Goal: Task Accomplishment & Management: Complete application form

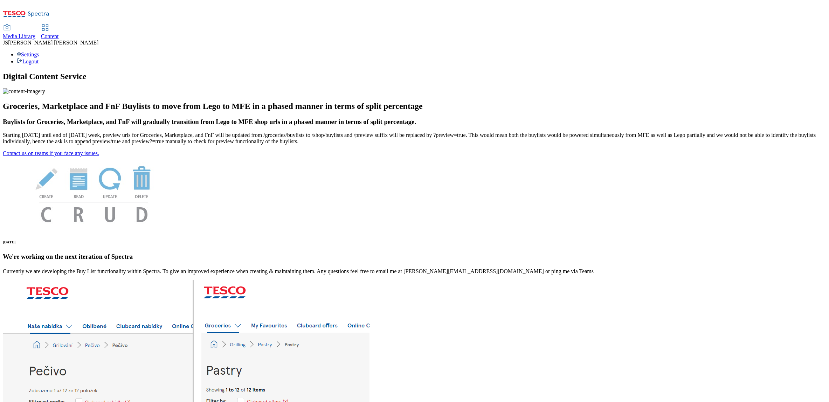
click at [35, 33] on span "Media Library" at bounding box center [19, 36] width 33 height 6
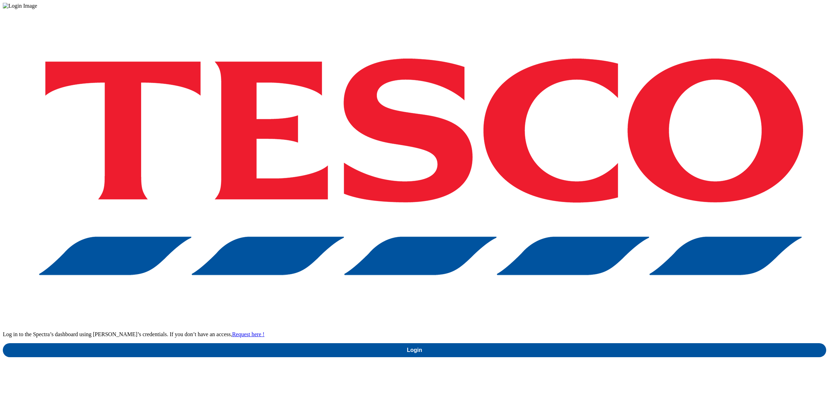
click at [595, 217] on div "Log in to the Spectra’s dashboard using Tesco’s credentials. If you don’t have …" at bounding box center [415, 183] width 824 height 348
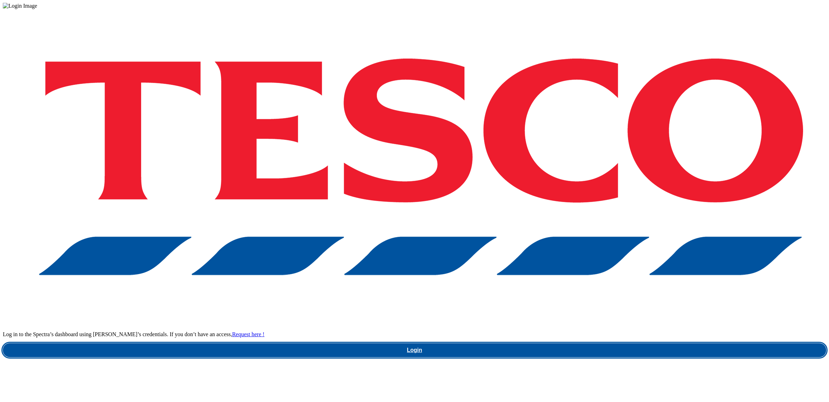
click at [592, 343] on link "Login" at bounding box center [415, 350] width 824 height 14
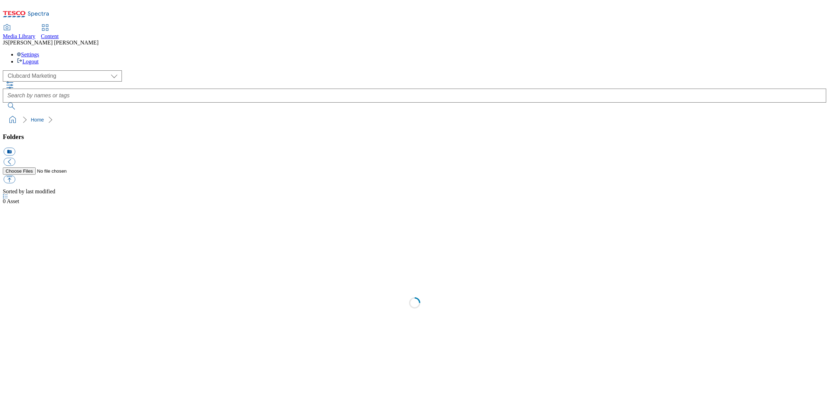
scroll to position [0, 0]
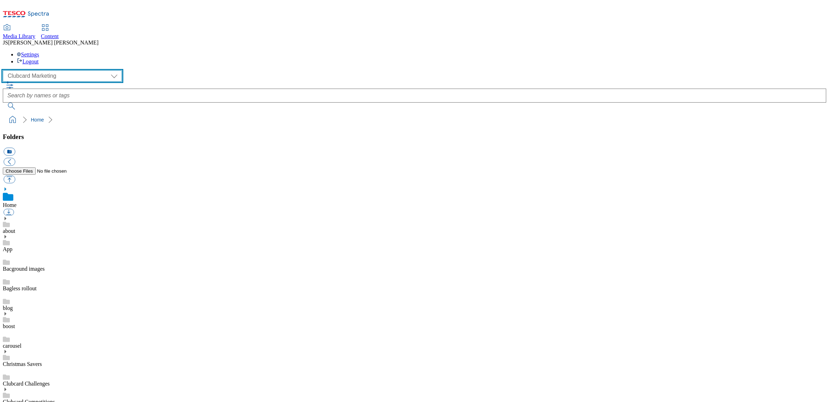
click at [40, 70] on select "Clubcard Marketing Dotcom UK GHS Marketing UK GHS ROI iGHS Marketing CE MCA CZ …" at bounding box center [62, 75] width 119 height 11
select select "flare-ghs-mktg"
click at [5, 70] on select "Clubcard Marketing Dotcom UK GHS Marketing UK GHS ROI iGHS Marketing CE MCA CZ …" at bounding box center [62, 75] width 119 height 11
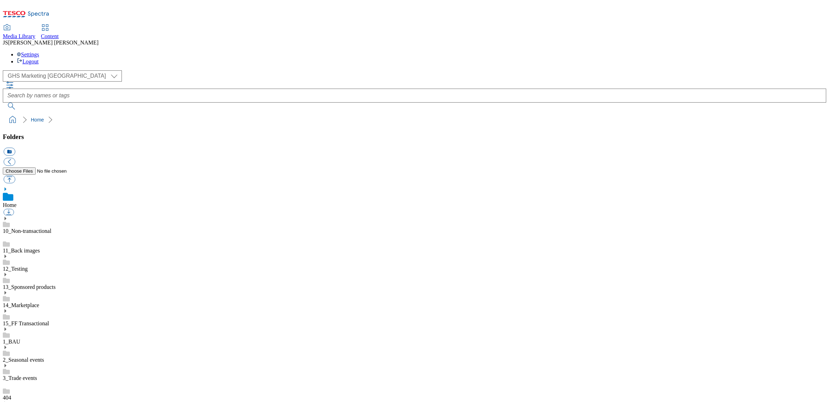
click at [8, 345] on icon at bounding box center [5, 347] width 5 height 5
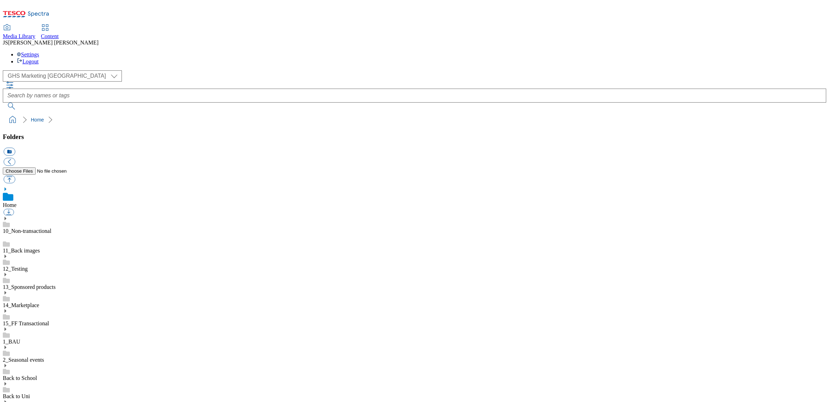
scroll to position [524, 0]
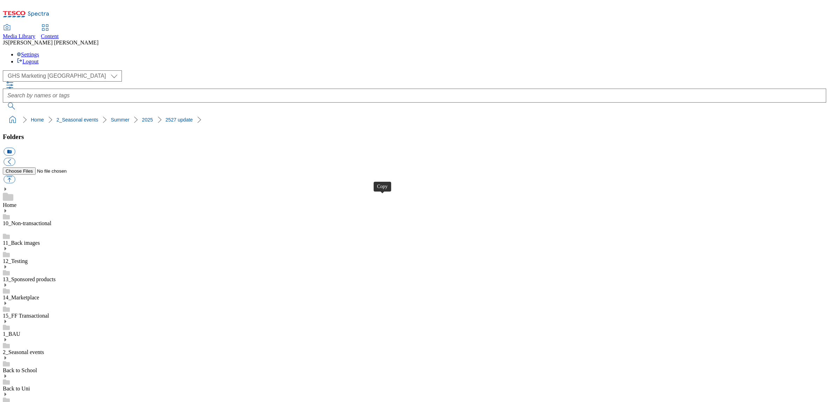
click at [59, 33] on div "Content" at bounding box center [50, 36] width 18 height 6
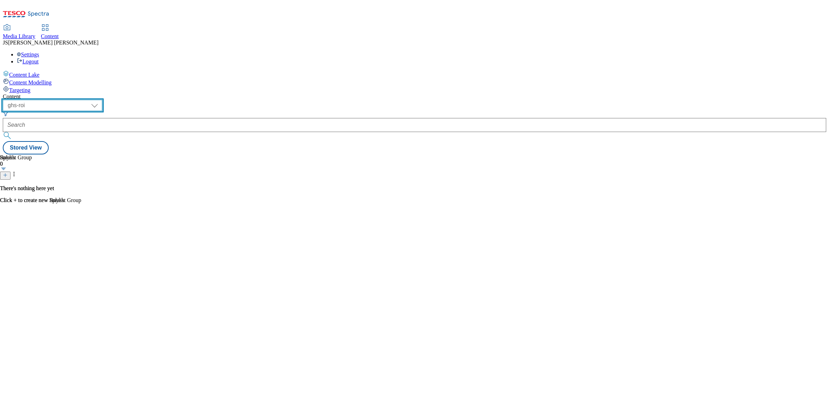
click at [102, 100] on select "ghs-roi ghs-uk ighs-cz ighs-hu ighs-sk phones-uk" at bounding box center [53, 105] width 100 height 11
select select "ghs-uk"
click at [91, 100] on select "ghs-roi ghs-uk ighs-cz ighs-hu ighs-sk phones-uk" at bounding box center [53, 105] width 100 height 11
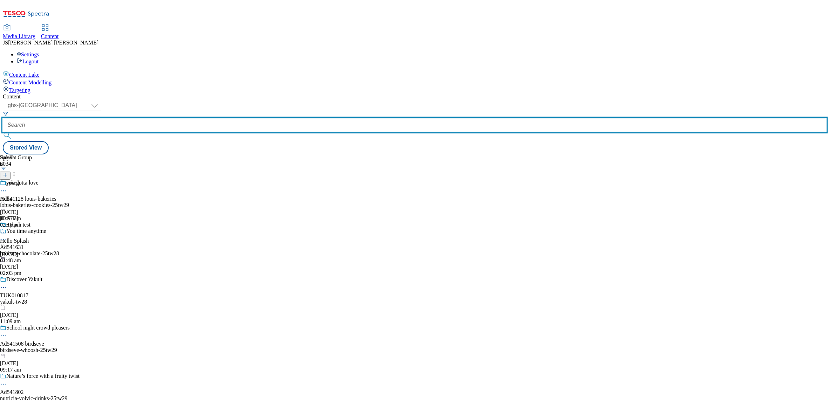
click at [174, 118] on input "text" at bounding box center [415, 125] width 824 height 14
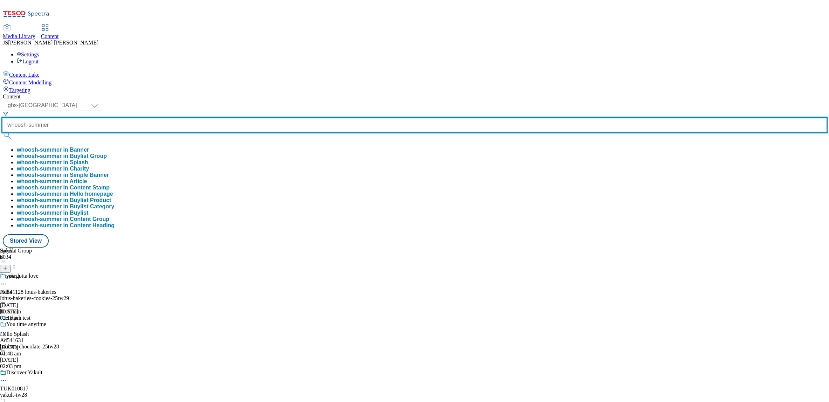
type input "whoosh-summer"
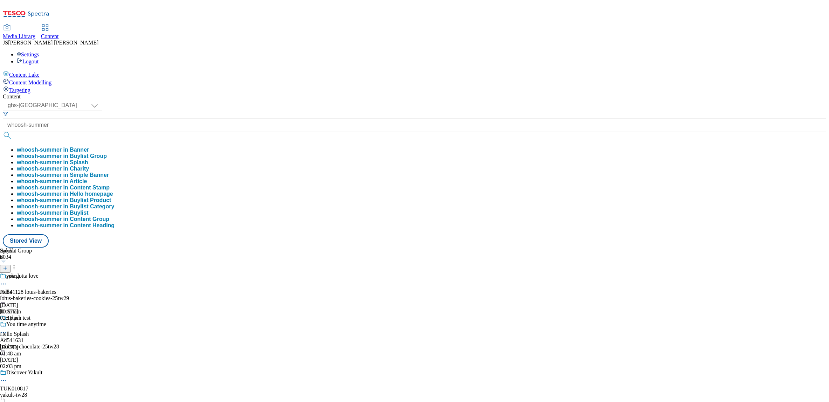
click at [107, 153] on button "whoosh-summer in Buylist Group" at bounding box center [62, 156] width 90 height 6
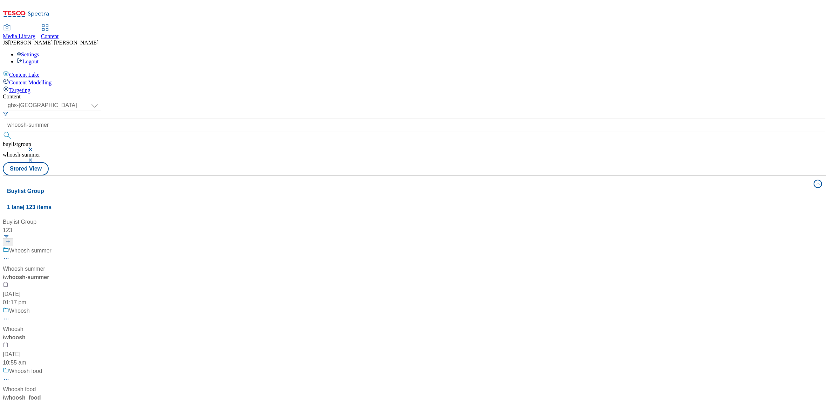
click at [93, 273] on div "/ whoosh-summer" at bounding box center [48, 277] width 90 height 8
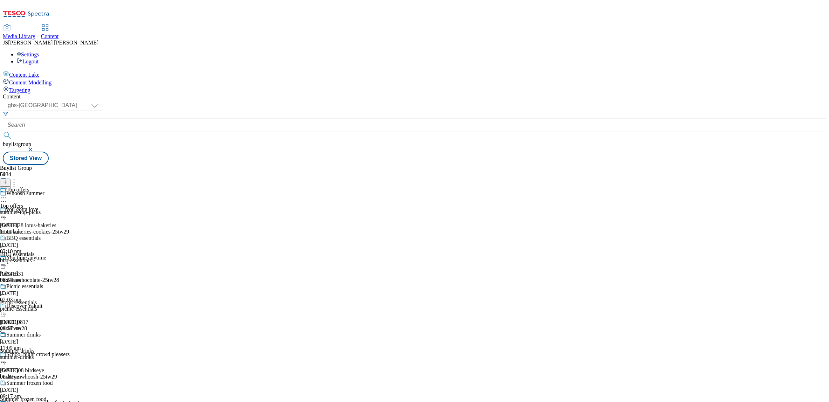
scroll to position [3480, 0]
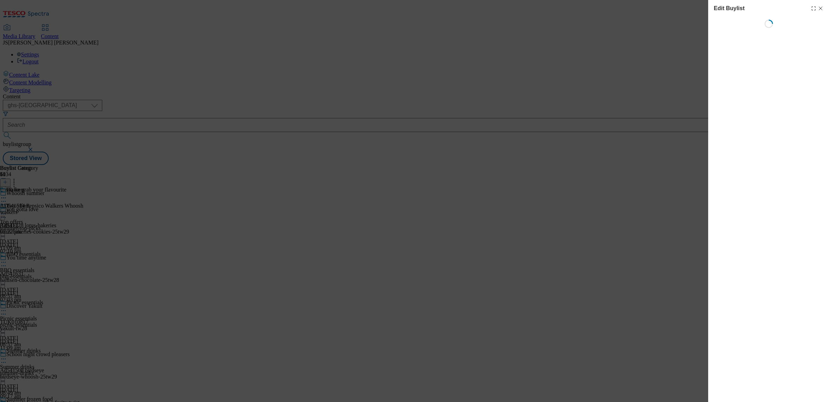
select select "tactical"
select select "supplier funded short term 1-3 weeks"
select select "dunnhumby"
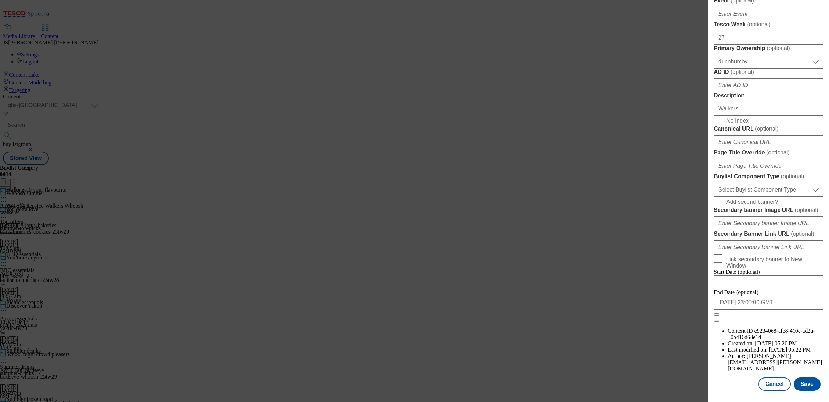
scroll to position [480, 0]
click at [734, 197] on select "Select Buylist Component Type Banner Competition Header Meal" at bounding box center [769, 190] width 110 height 14
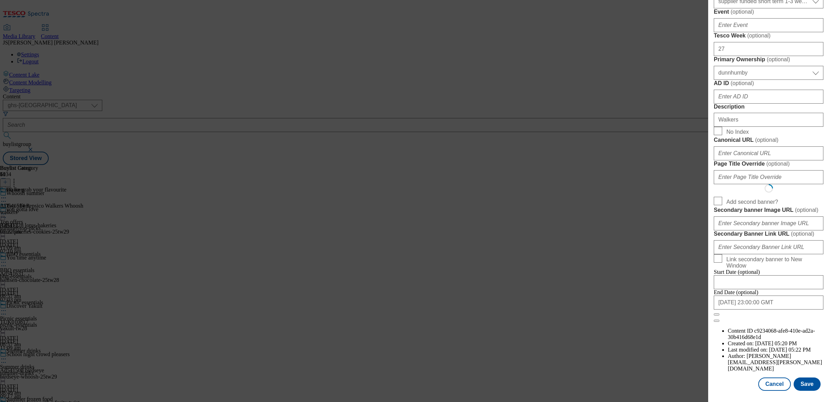
select select "Banner"
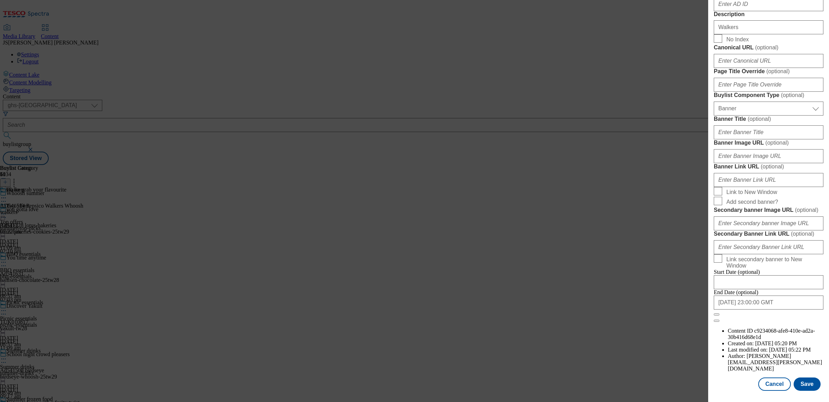
scroll to position [0, 0]
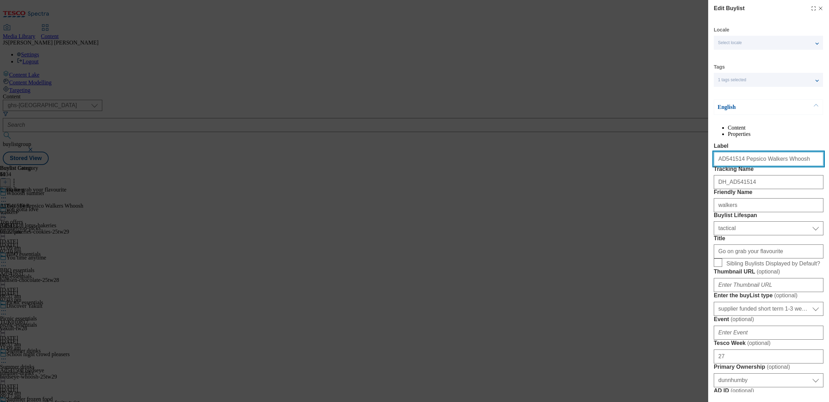
drag, startPoint x: 753, startPoint y: 175, endPoint x: 697, endPoint y: 174, distance: 56.4
click at [697, 174] on div "Edit Buylist Locale Select locale English Welsh Tags 1 tags selected fnf market…" at bounding box center [414, 201] width 829 height 402
click at [789, 166] on input "AD541514 Pepsico Walkers Whoosh" at bounding box center [769, 159] width 110 height 14
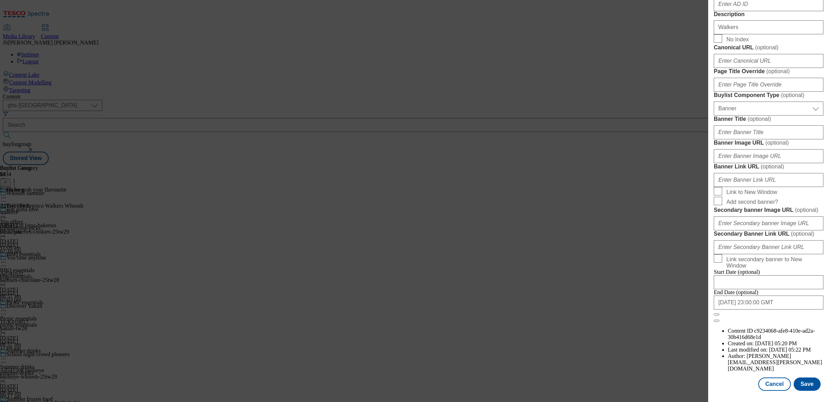
scroll to position [530, 0]
click at [727, 163] on input "Banner Image URL ( optional )" at bounding box center [769, 156] width 110 height 14
paste input "https://digitalcontent.api.tesco.com/v2/media/ghs-mktg/cf1bd1b1-17dd-4b84-a542-…"
type input "https://digitalcontent.api.tesco.com/v2/media/ghs-mktg/cf1bd1b1-17dd-4b84-a542-…"
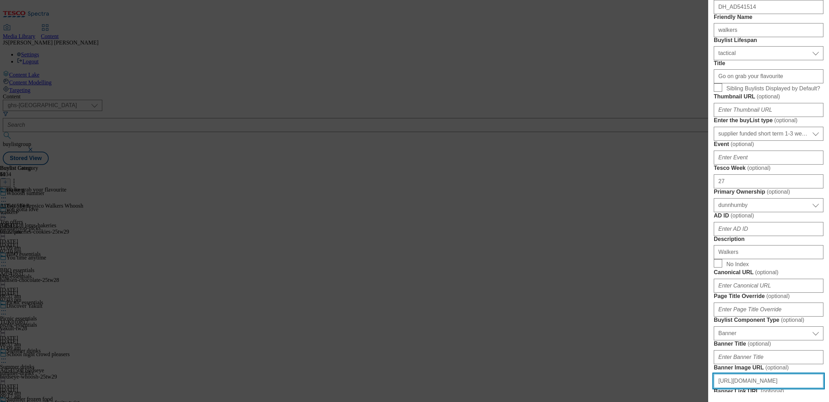
scroll to position [144, 0]
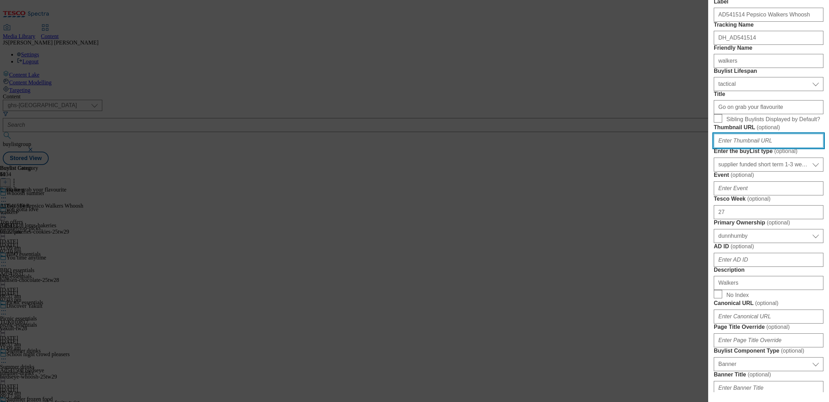
click at [755, 148] on input "Thumbnail URL ( optional )" at bounding box center [769, 141] width 110 height 14
paste input "https://digitalcontent.api.tesco.com/v2/media/ghs-mktg/152d3ed3-364c-4946-b52f-…"
type input "https://digitalcontent.api.tesco.com/v2/media/ghs-mktg/152d3ed3-364c-4946-b52f-…"
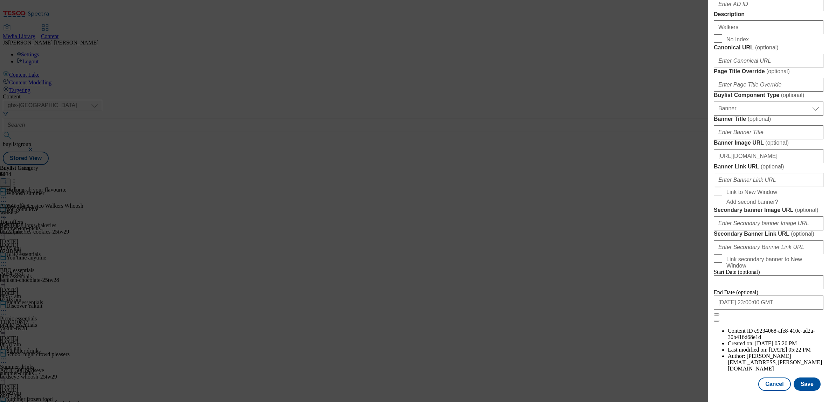
scroll to position [649, 0]
click at [806, 384] on button "Save" at bounding box center [807, 384] width 27 height 13
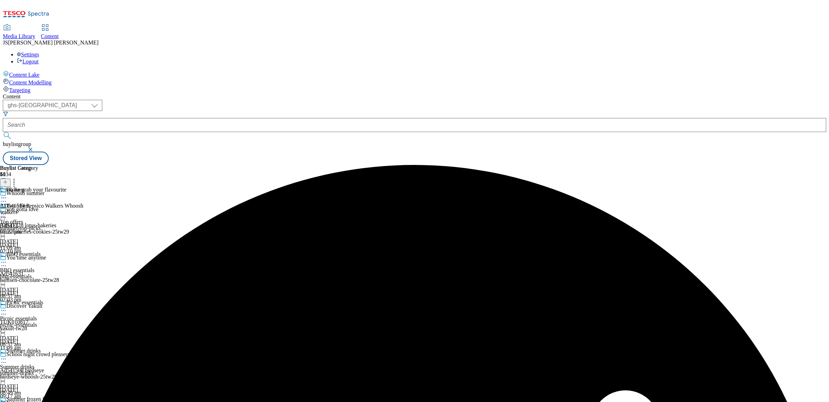
click at [4, 198] on circle at bounding box center [3, 198] width 1 height 1
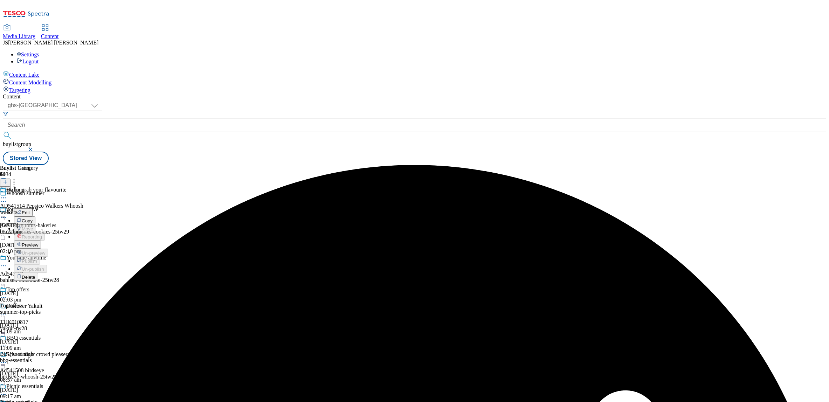
click at [33, 208] on button "Edit" at bounding box center [23, 212] width 19 height 8
select select "tactical"
select select "supplier funded short term 1-3 weeks"
select select "dunnhumby"
select select "Banner"
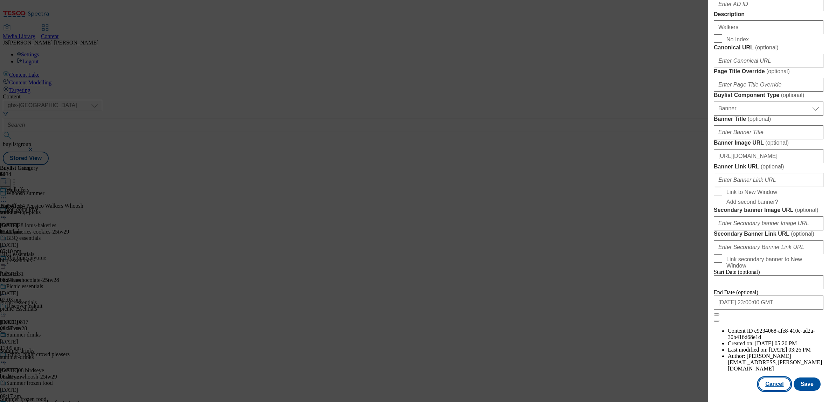
click at [776, 386] on button "Cancel" at bounding box center [775, 384] width 32 height 13
select select "tactical"
select select "supplier funded short term 1-3 weeks"
select select "dunnhumby"
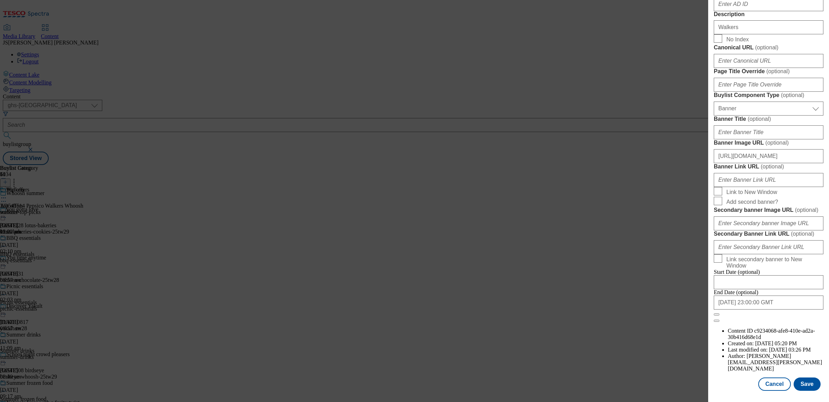
select select "Banner"
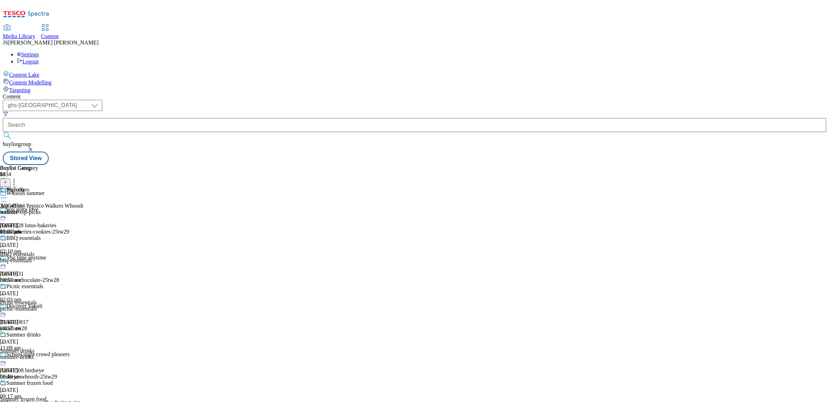
click at [7, 194] on icon at bounding box center [3, 197] width 7 height 7
click at [553, 165] on div "Buylist Group 6034 Whoosh summer you gotta love Ad541128 lotus-bakeries lotus-b…" at bounding box center [415, 165] width 824 height 0
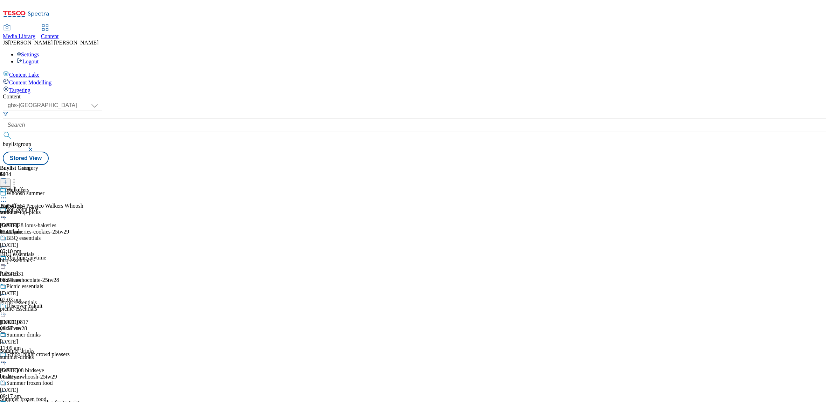
scroll to position [0, 0]
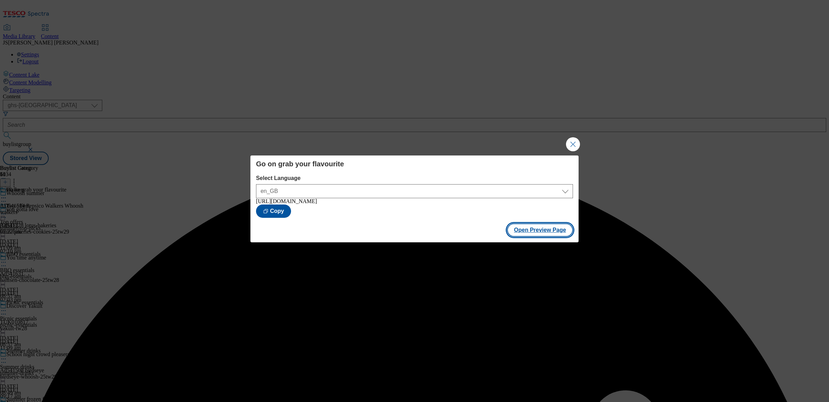
click at [540, 233] on button "Open Preview Page" at bounding box center [540, 230] width 66 height 13
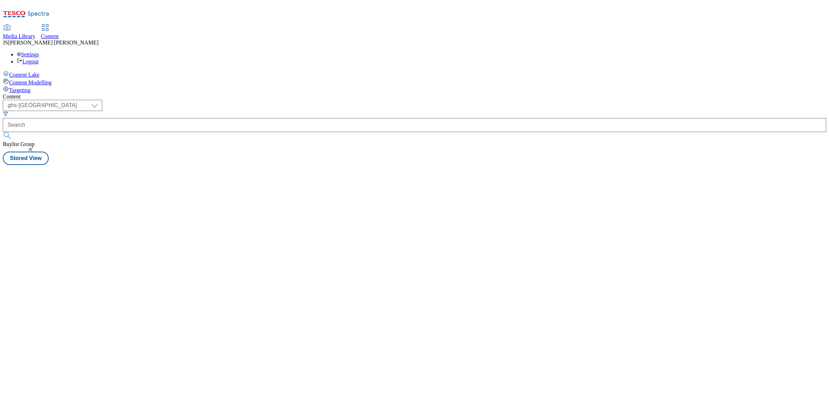
select select "ghs-[GEOGRAPHIC_DATA]"
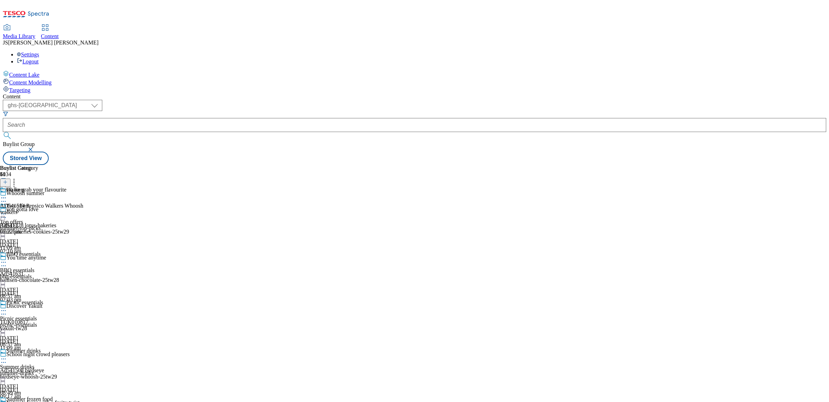
click at [67, 187] on div "Go on grab your flavourite" at bounding box center [33, 195] width 67 height 16
click at [7, 194] on icon at bounding box center [3, 197] width 7 height 7
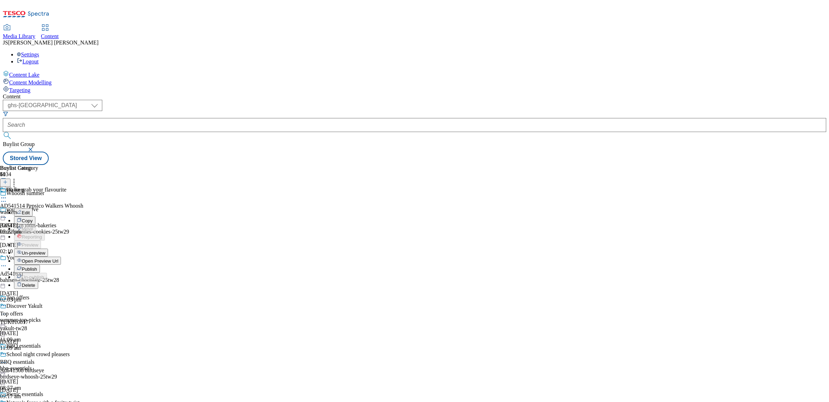
click at [58, 259] on span "Open Preview Url" at bounding box center [40, 261] width 36 height 5
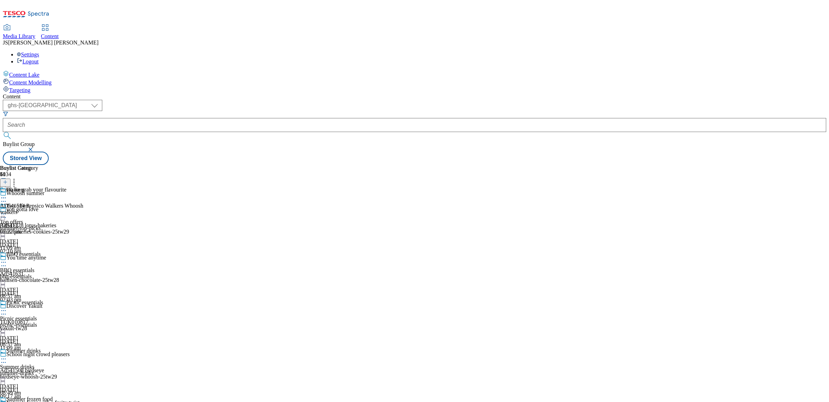
click at [7, 194] on icon at bounding box center [3, 197] width 7 height 7
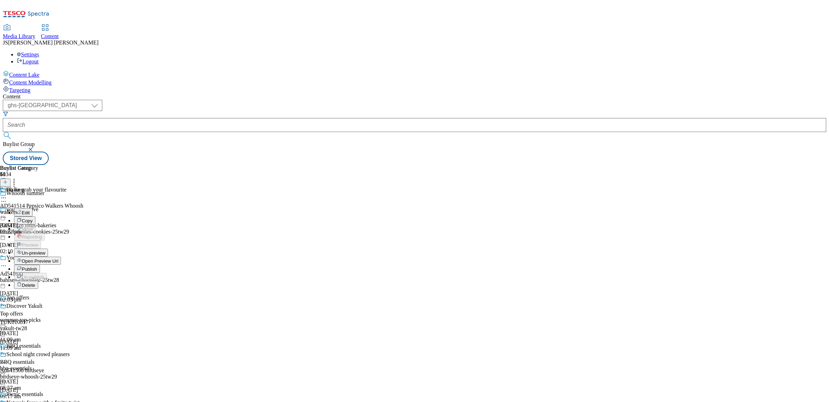
click at [33, 208] on button "Edit" at bounding box center [23, 212] width 19 height 8
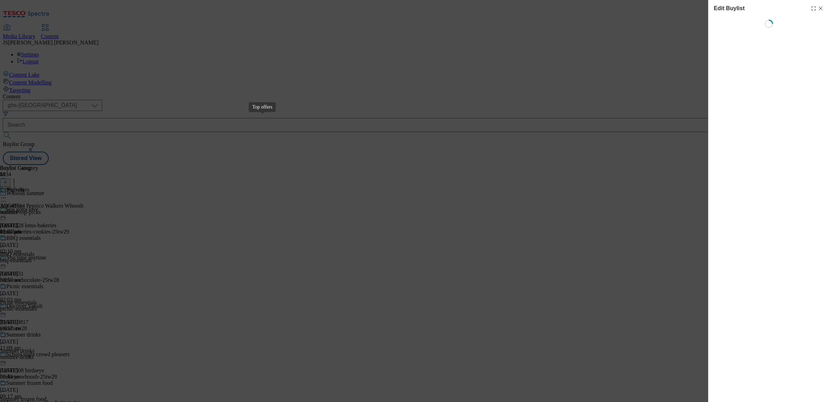
select select "tactical"
select select "supplier funded short term 1-3 weeks"
select select "dunnhumby"
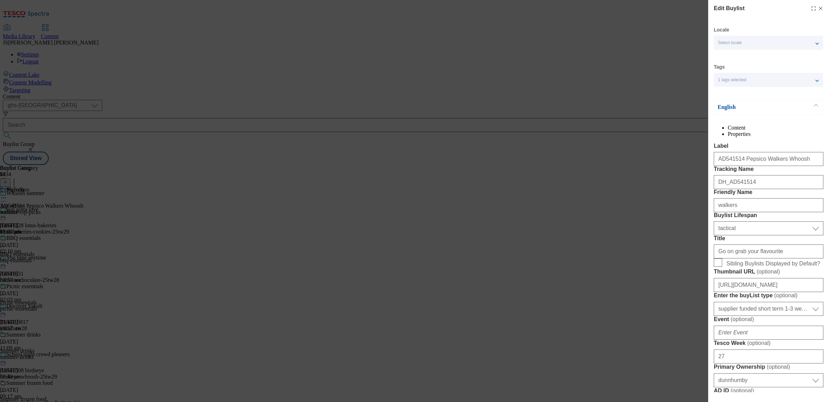
select select "Banner"
drag, startPoint x: 736, startPoint y: 312, endPoint x: 686, endPoint y: 315, distance: 50.2
click at [686, 315] on div "Edit Buylist Locale Select locale English Welsh Tags 1 tags selected fnf market…" at bounding box center [414, 201] width 829 height 402
paste input "https://www.tesco.com/groceries/en-GB/buylists/whoosh-summer/walkers?preview=tru"
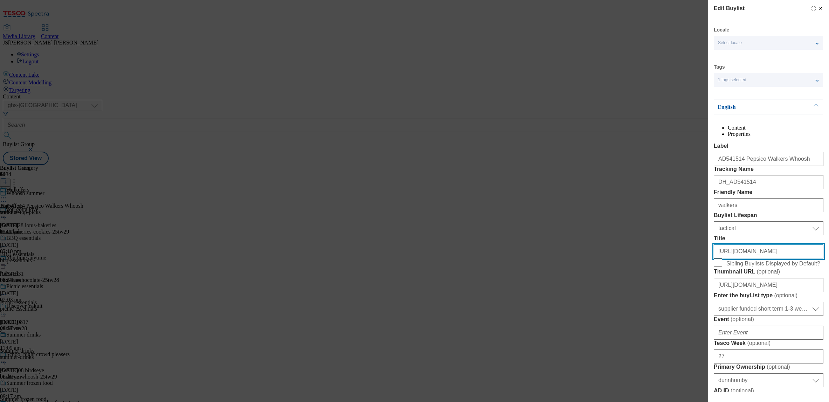
type input "https://www.tesco.com/groceries/en-GB/buylists/whoosh-summer/walkers?preview=tr…"
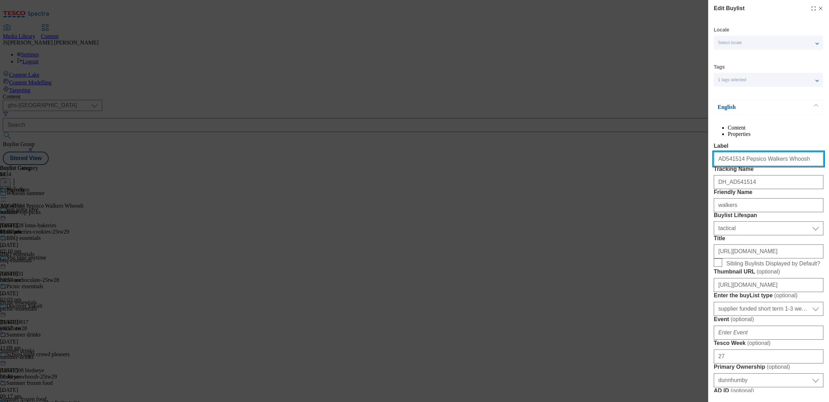
scroll to position [0, 0]
drag, startPoint x: 792, startPoint y: 176, endPoint x: 686, endPoint y: 177, distance: 105.5
click at [686, 177] on div "Edit Buylist Locale Select locale English Welsh Tags 1 tags selected fnf market…" at bounding box center [414, 201] width 829 height 402
paste input "https://www.tesco.com/groceries/en-GB/buylists/whoosh-summer/walkers?preview=tr…"
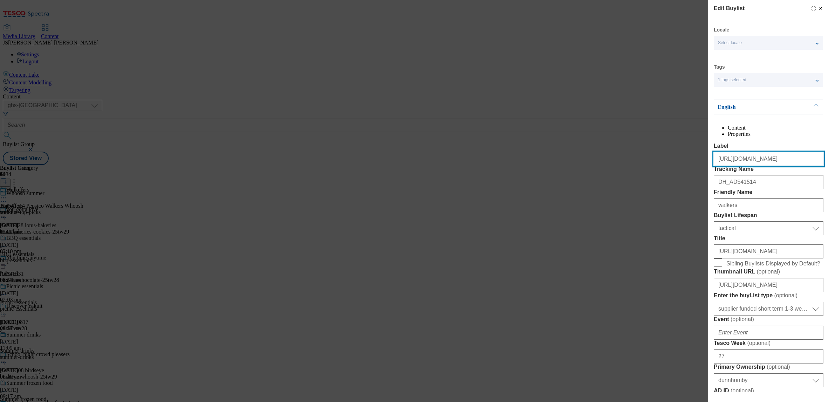
type input "https://www.tesco.com/groceries/en-GB/buylists/whoosh-summer/walkers?preview=tr…"
click at [740, 166] on input "https://www.tesco.com/groceries/en-GB/buylists/whoosh-summer/walkers?preview=tr…" at bounding box center [769, 159] width 110 height 14
paste input "Go on, grab your flavourite"
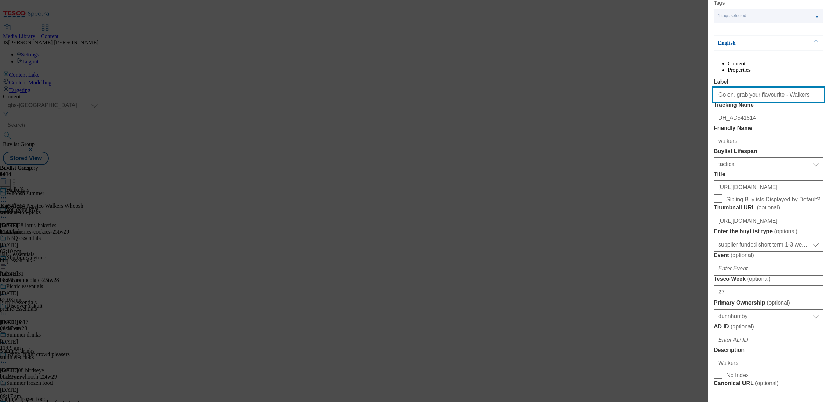
scroll to position [80, 0]
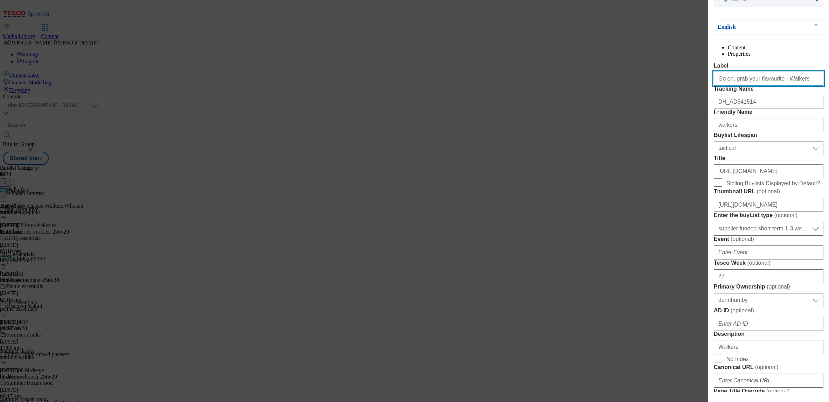
type input "Go on, grab your flavourite - Walkers"
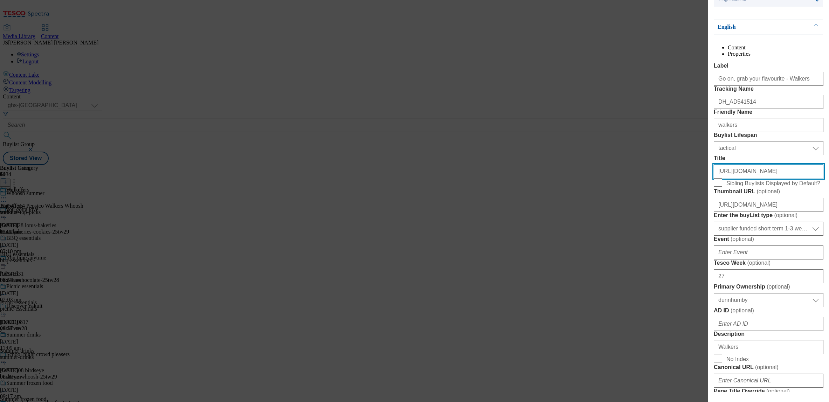
click at [749, 178] on input "https://www.tesco.com/groceries/en-GB/buylists/whoosh-summer/walkers?preview=tr…" at bounding box center [769, 171] width 110 height 14
paste input "Go on, grab your flavourite"
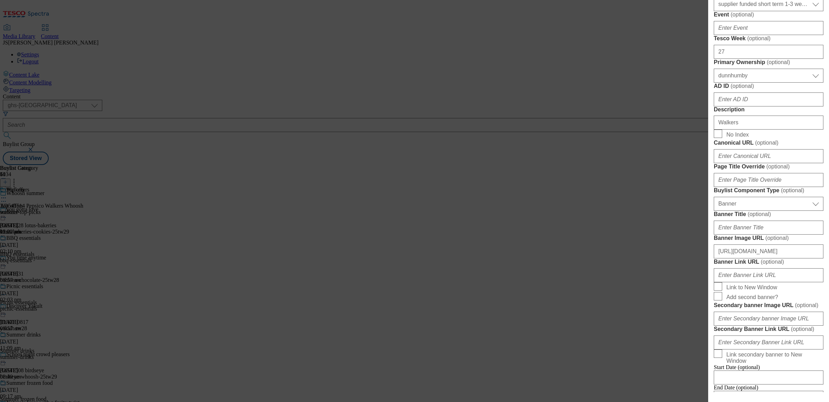
scroll to position [312, 0]
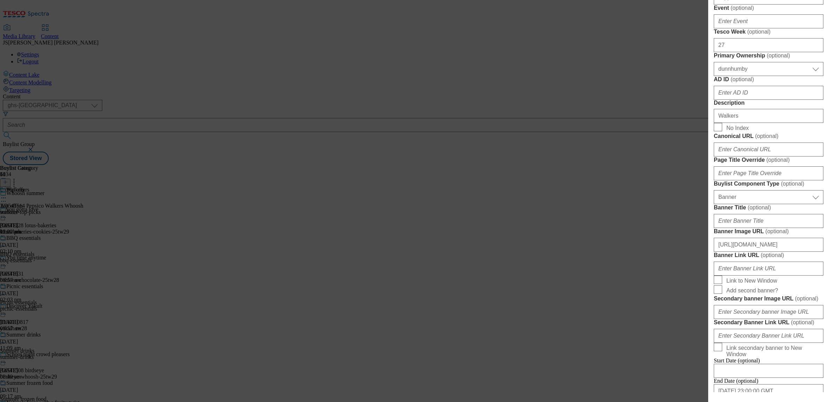
type input "Go on, grab your flavourite"
click at [749, 123] on input "Walkers" at bounding box center [769, 116] width 110 height 14
paste input "Treat your taste buds with our crisps range from Walkers Crisps. Shop online wi…"
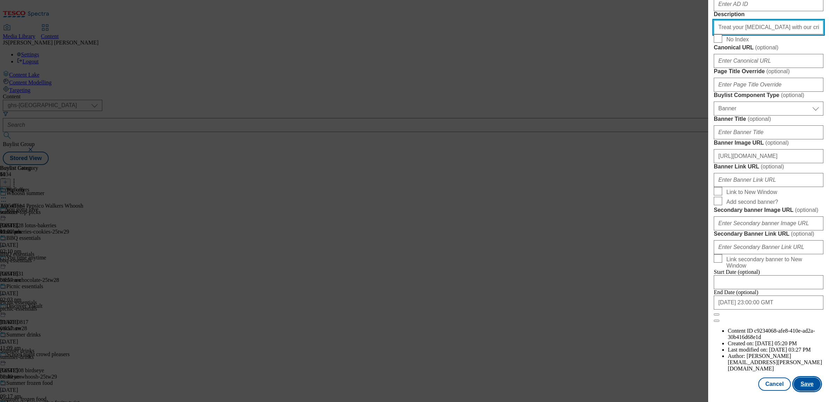
type input "Treat your taste buds with our crisps range from Walkers Crisps. Shop online wi…"
click at [806, 382] on button "Save" at bounding box center [807, 384] width 27 height 13
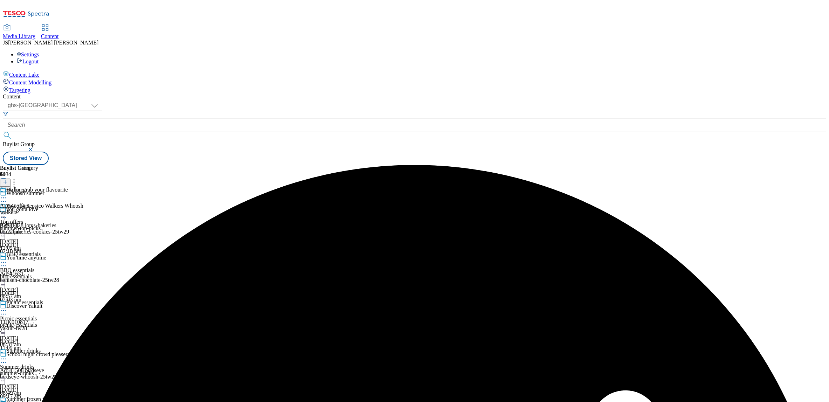
click at [7, 194] on icon at bounding box center [3, 197] width 7 height 7
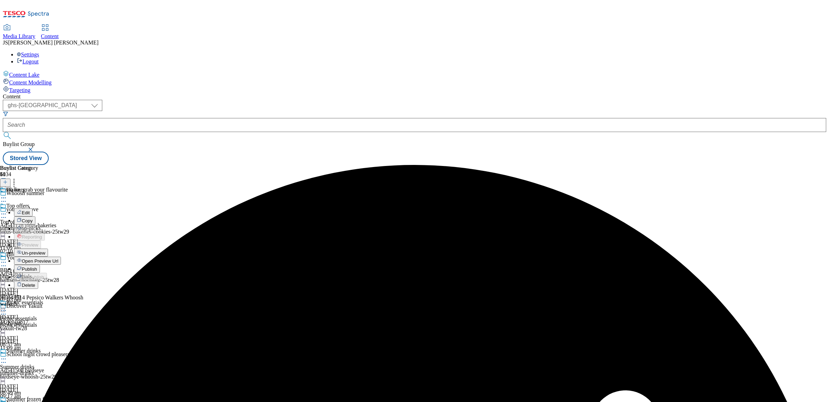
click at [30, 210] on span "Edit" at bounding box center [26, 212] width 8 height 5
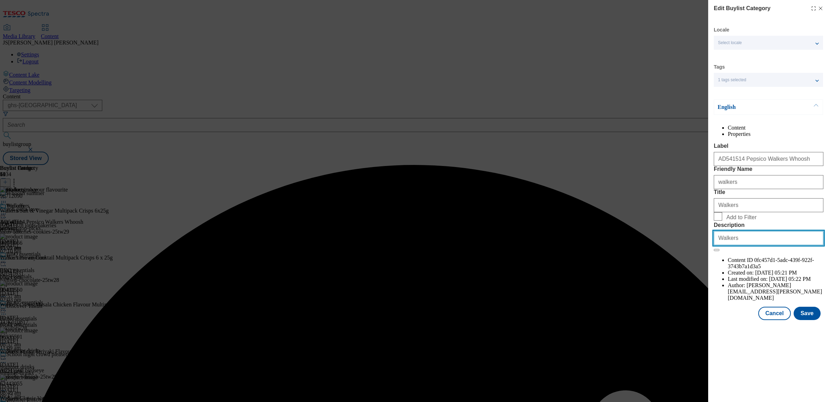
click at [742, 245] on input "Walkers" at bounding box center [769, 238] width 110 height 14
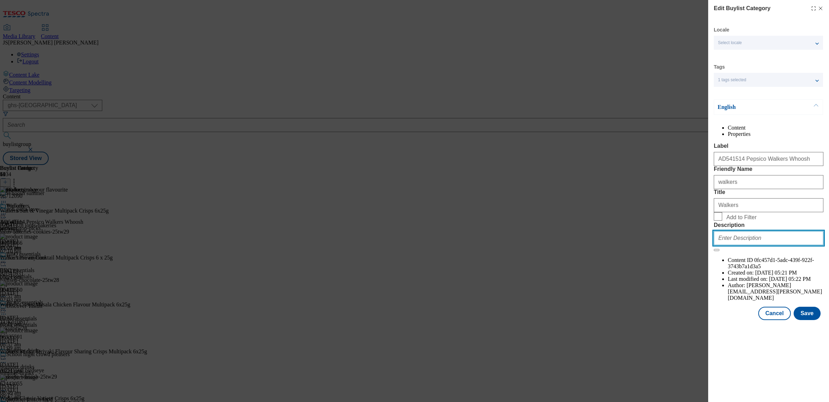
paste input "Treat your taste buds with our crisps range from Walkers Crisps. Shop online wi…"
type input "Treat your taste buds with our crisps range from Walkers Crisps. Shop online wi…"
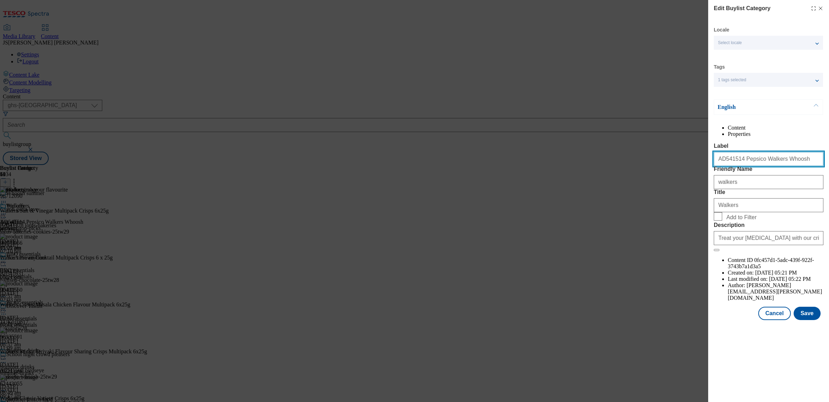
click at [746, 166] on input "AD541514 Pepsico Walkers Whoosh" at bounding box center [769, 159] width 110 height 14
paste input "Go on, grab your flavourite"
type input "Go on, grab your flavourite"
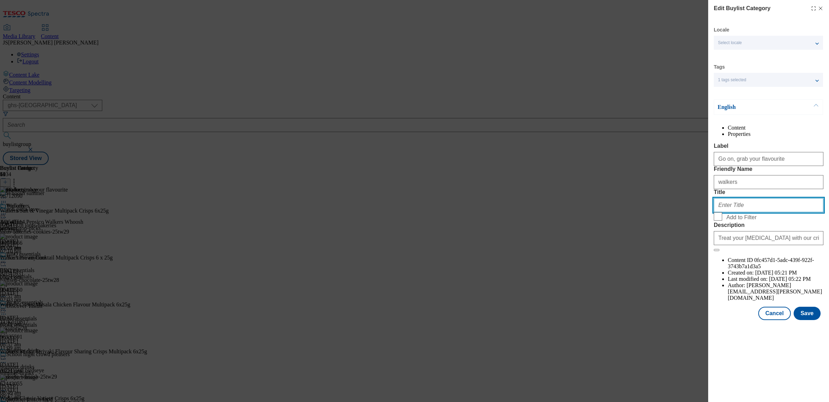
paste input "Go on, grab your flavourite"
type input "Go on, grab your flavourite"
click at [768, 368] on div "Edit Buylist Category Locale Select locale English Welsh Tags 1 tags selected f…" at bounding box center [769, 201] width 121 height 402
click at [813, 320] on button "Save" at bounding box center [807, 313] width 27 height 13
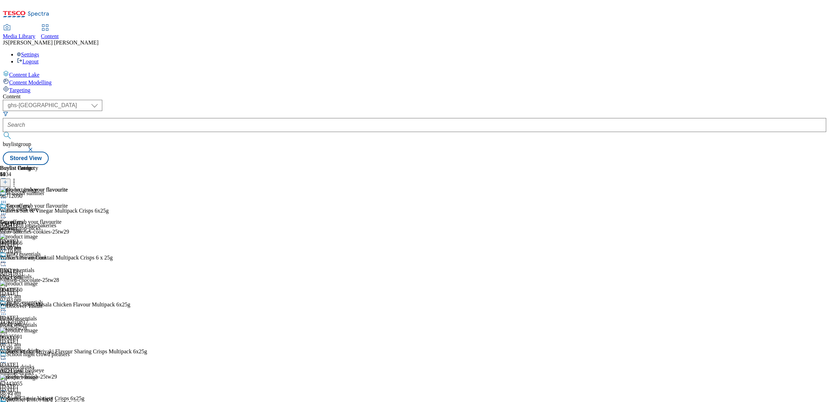
click at [7, 194] on icon at bounding box center [3, 197] width 7 height 7
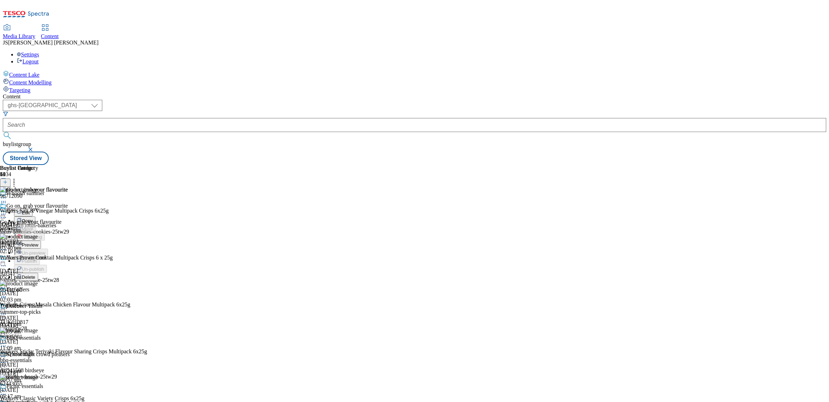
click at [33, 208] on button "Edit" at bounding box center [23, 212] width 19 height 8
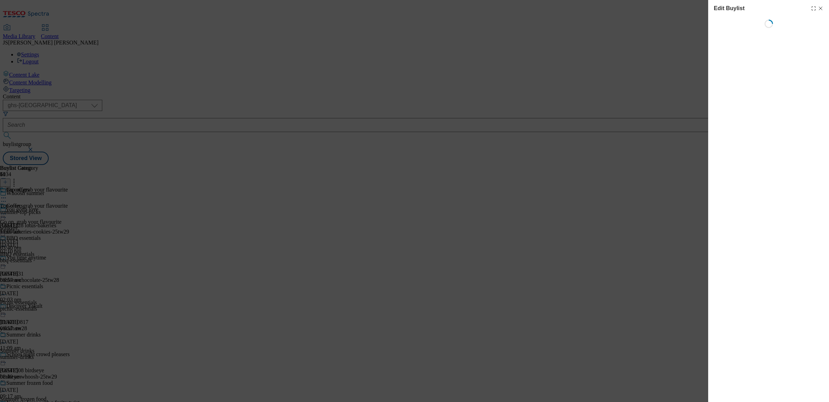
select select "tactical"
select select "supplier funded short term 1-3 weeks"
select select "dunnhumby"
select select "Banner"
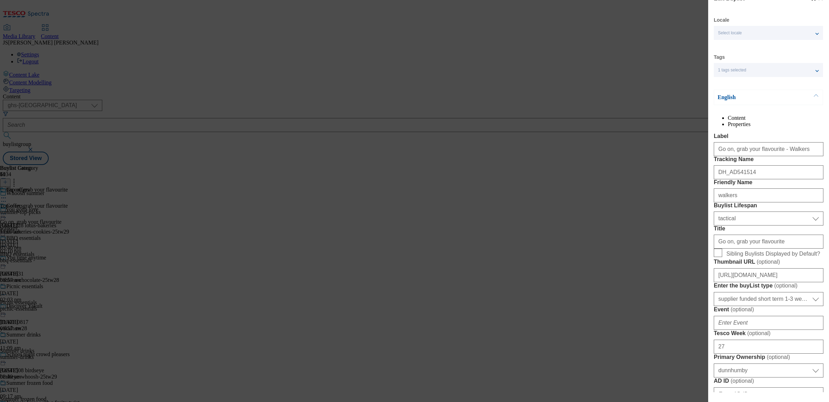
scroll to position [11, 0]
drag, startPoint x: 750, startPoint y: 198, endPoint x: 689, endPoint y: 200, distance: 61.4
click at [689, 200] on div "Edit Buylist Locale Select locale English Welsh Tags 1 tags selected fnf market…" at bounding box center [414, 201] width 829 height 402
paste input "Whoosh_media_walkers"
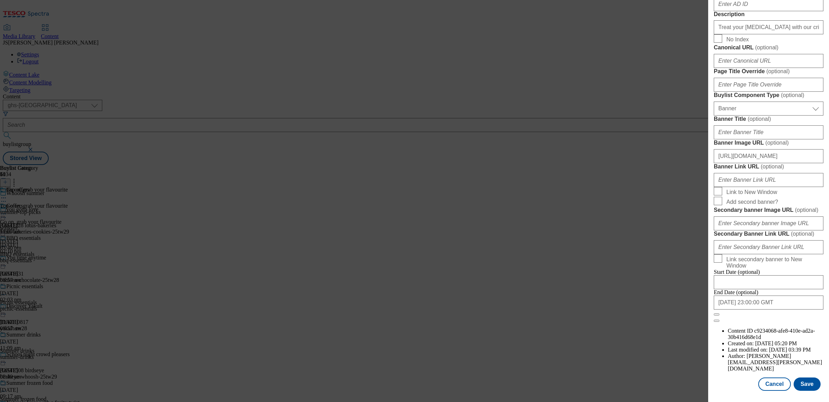
scroll to position [649, 0]
type input "Whoosh_media_walkers"
click at [809, 382] on button "Save" at bounding box center [807, 384] width 27 height 13
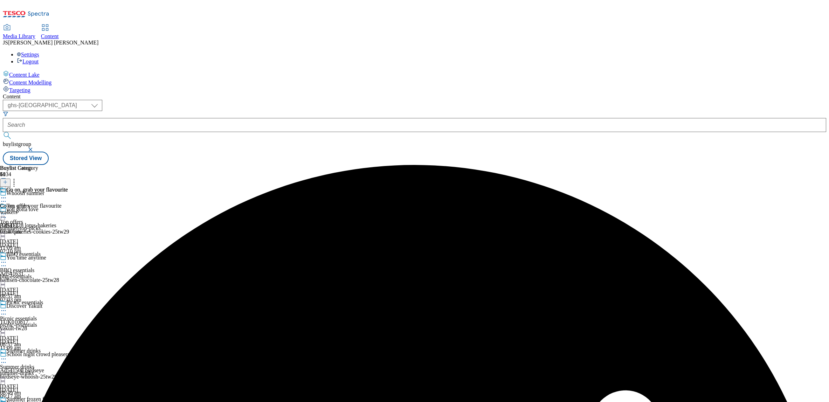
click at [7, 194] on icon at bounding box center [3, 197] width 7 height 7
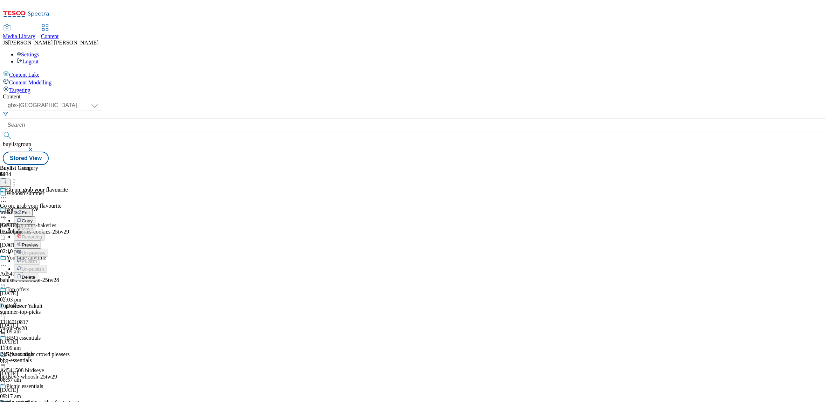
click at [33, 208] on button "Edit" at bounding box center [23, 212] width 19 height 8
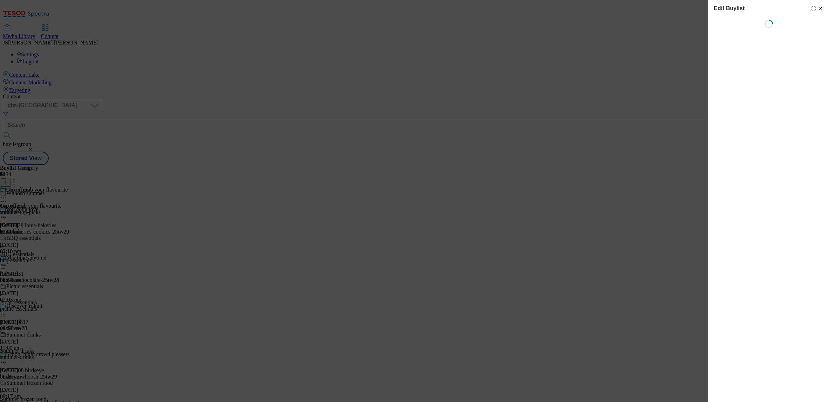
select select "tactical"
select select "supplier funded short term 1-3 weeks"
select select "dunnhumby"
select select "Banner"
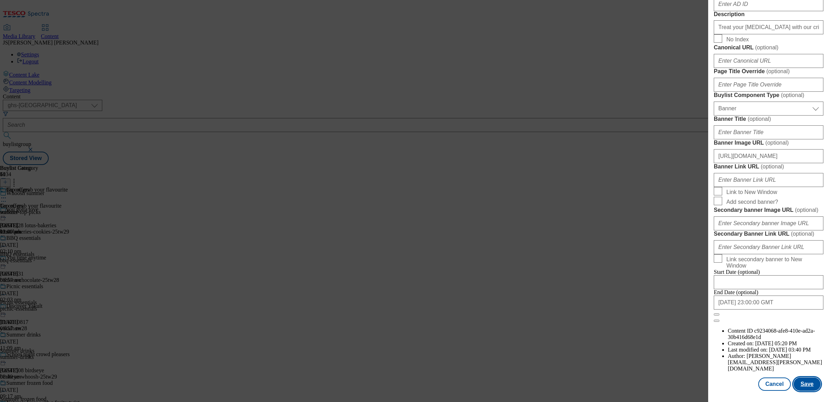
click at [809, 389] on button "Save" at bounding box center [807, 384] width 27 height 13
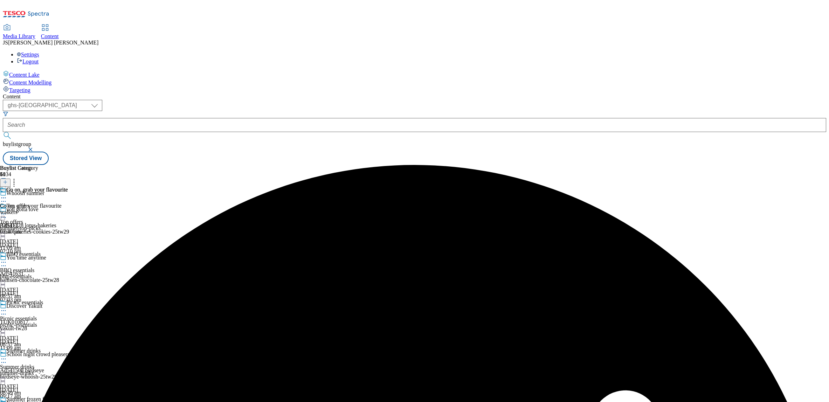
click at [7, 194] on icon at bounding box center [3, 197] width 7 height 7
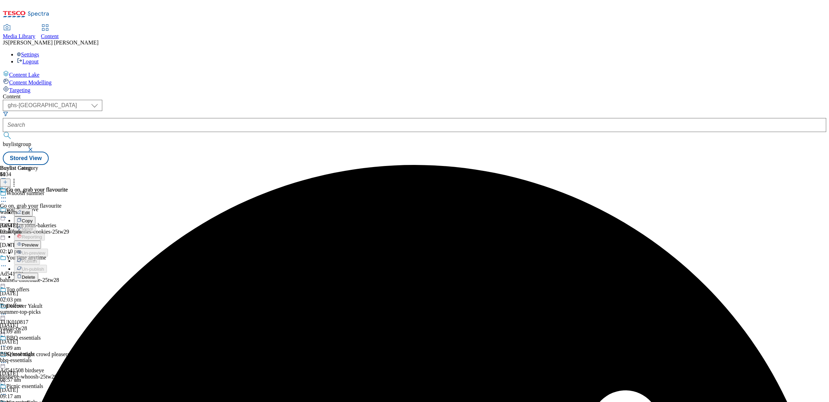
click at [38, 242] on span "Preview" at bounding box center [30, 244] width 16 height 5
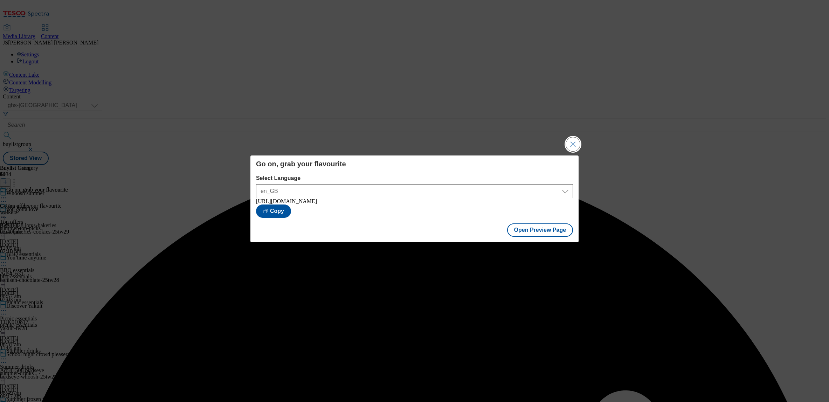
click at [576, 144] on button "Close Modal" at bounding box center [573, 144] width 14 height 14
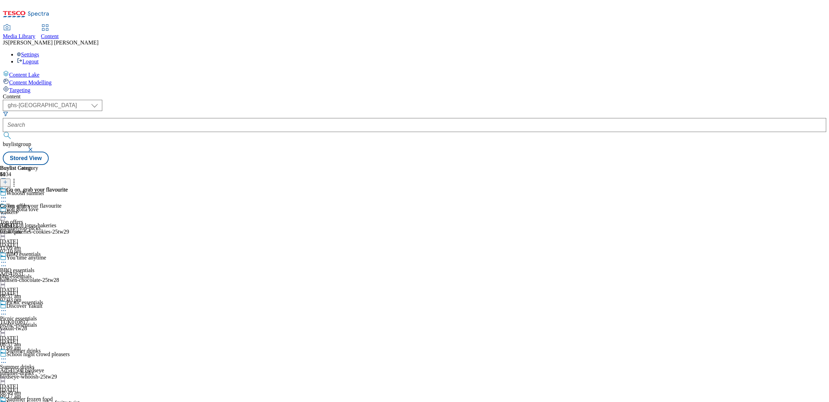
click at [49, 11] on icon at bounding box center [26, 16] width 47 height 15
